Goal: Information Seeking & Learning: Find specific page/section

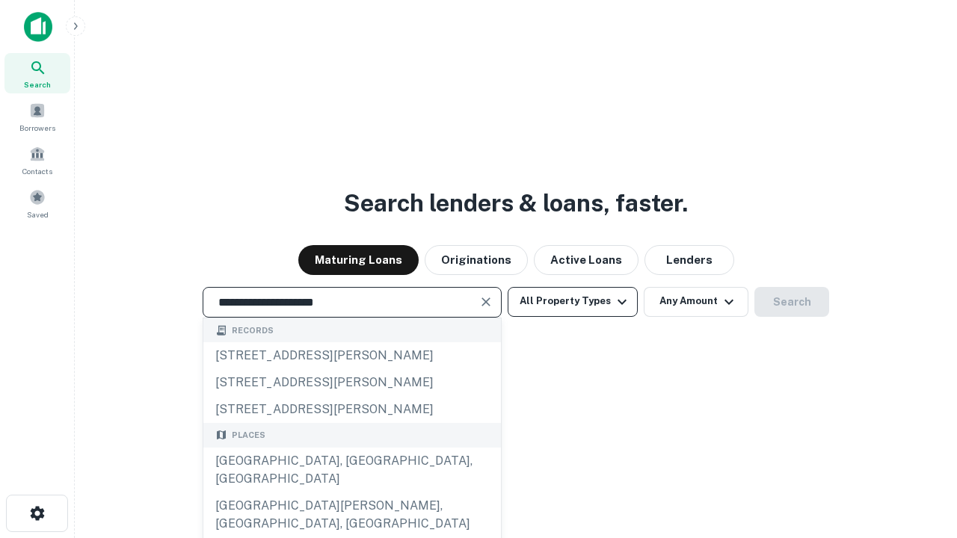
click at [573, 301] on button "All Property Types" at bounding box center [573, 302] width 130 height 30
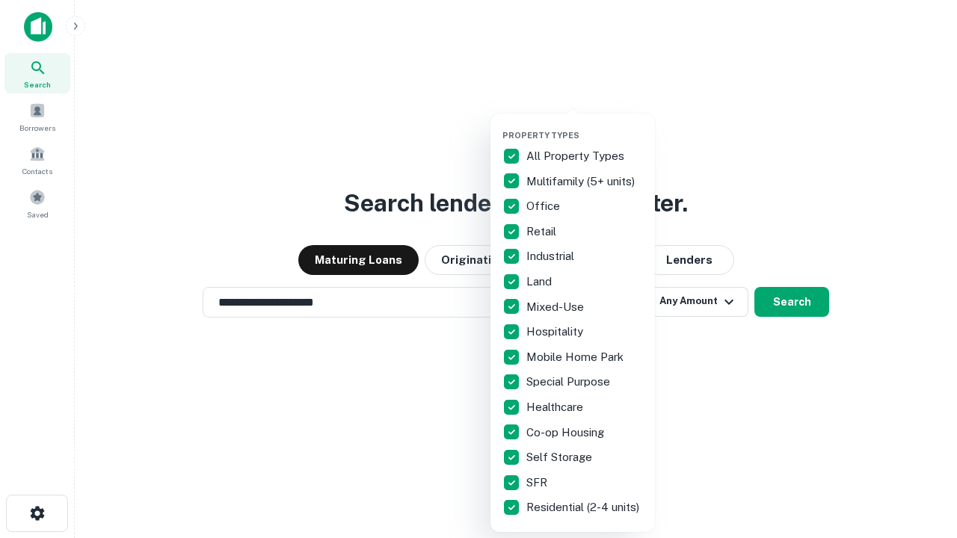
type input "**********"
click at [585, 126] on button "button" at bounding box center [585, 126] width 165 height 1
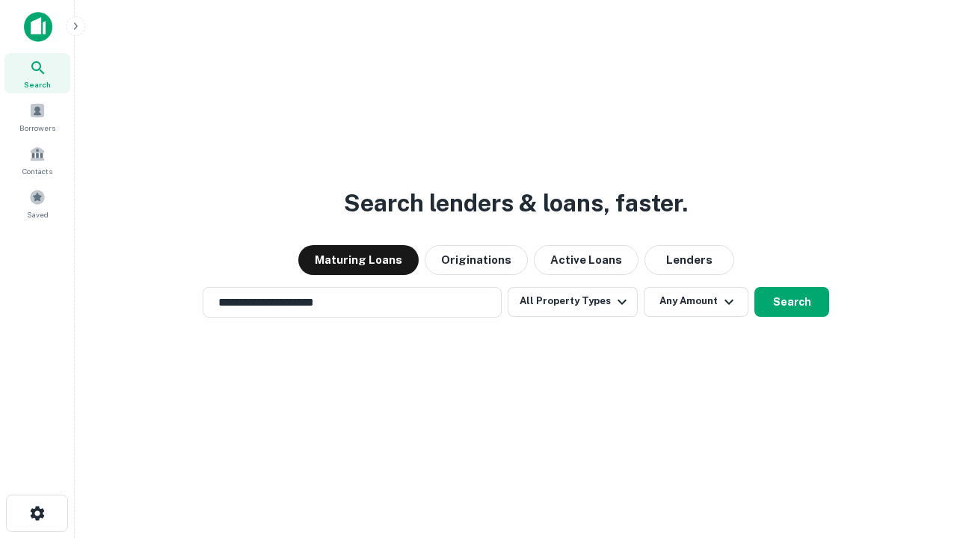
scroll to position [9, 180]
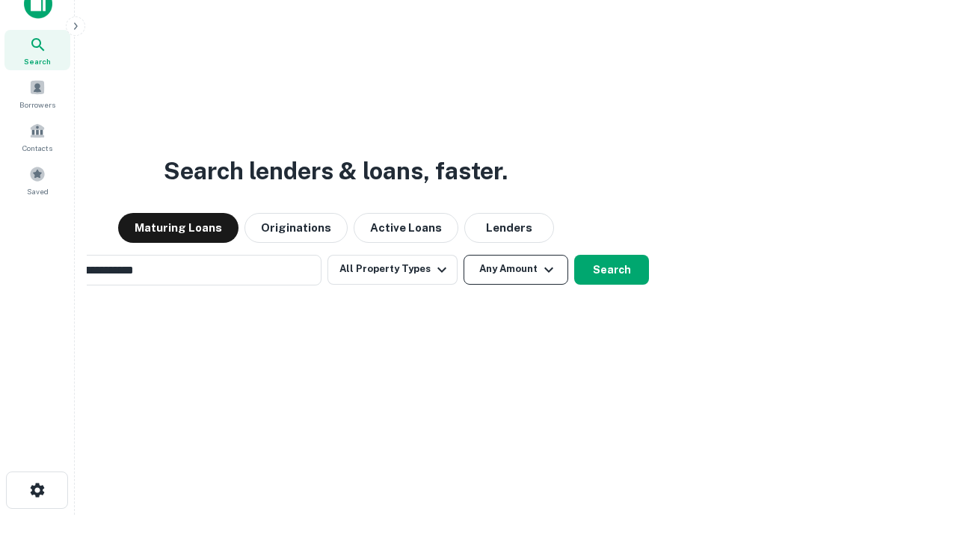
click at [464, 255] on button "Any Amount" at bounding box center [516, 270] width 105 height 30
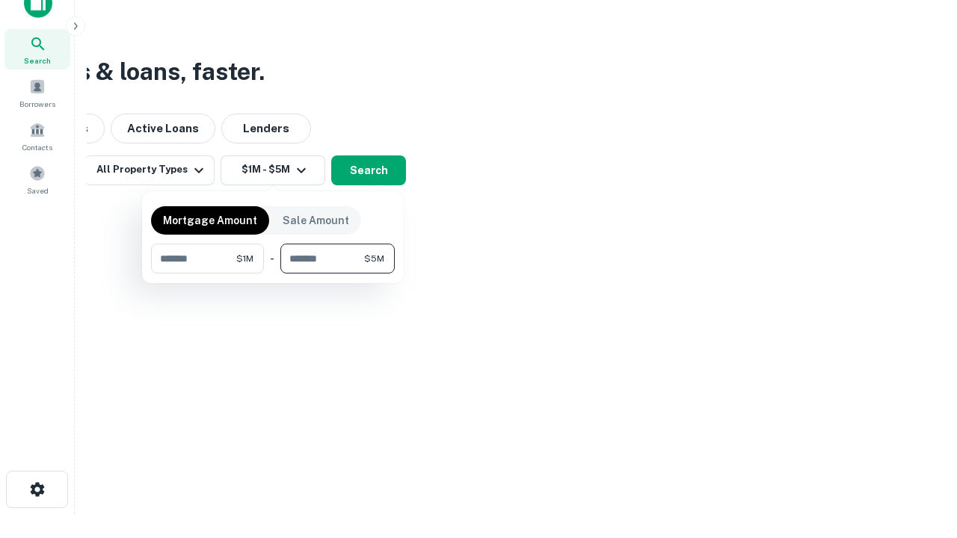
type input "*******"
click at [273, 274] on button "button" at bounding box center [273, 274] width 244 height 1
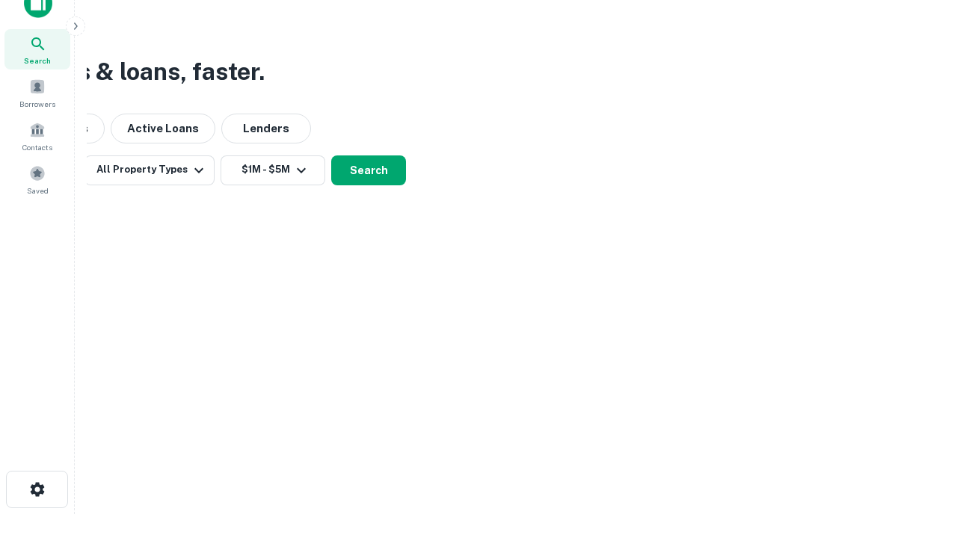
scroll to position [23, 0]
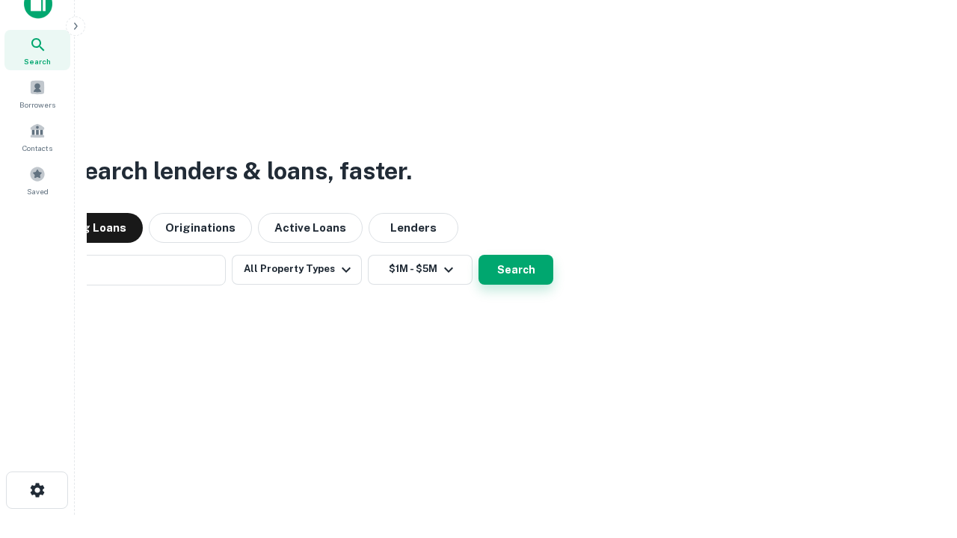
click at [479, 255] on button "Search" at bounding box center [516, 270] width 75 height 30
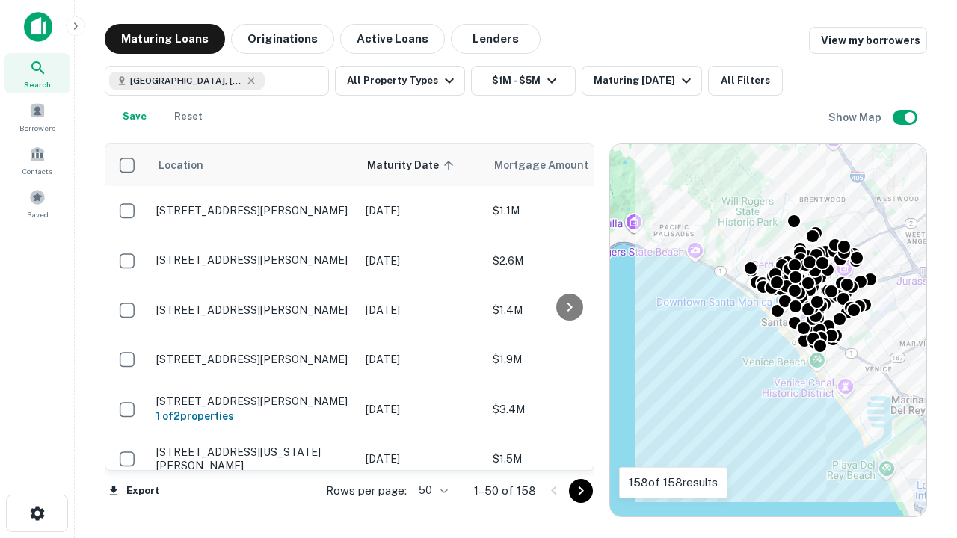
click at [431, 491] on body "Search Borrowers Contacts Saved Maturing Loans Originations Active Loans Lender…" at bounding box center [478, 269] width 957 height 538
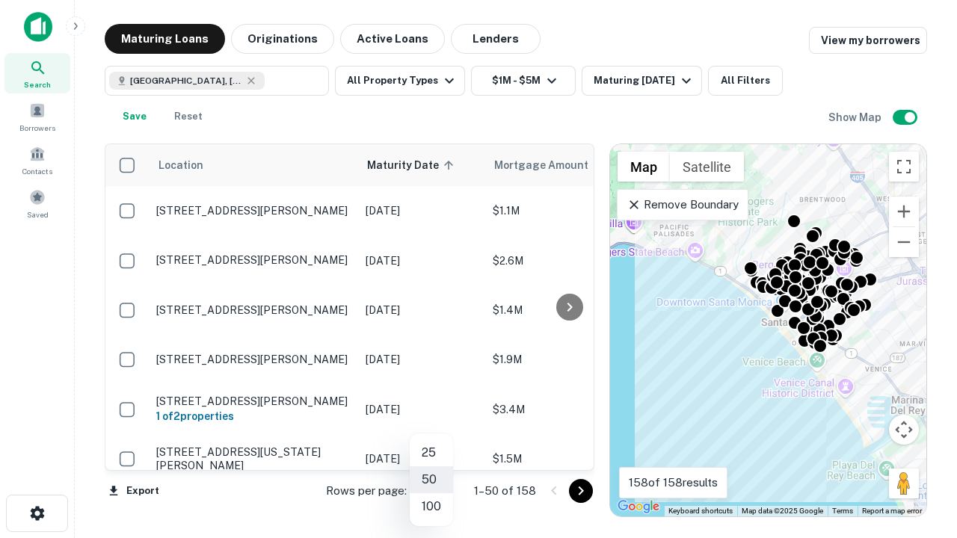
click at [431, 453] on li "25" at bounding box center [431, 453] width 43 height 27
